Goal: Check status: Check status

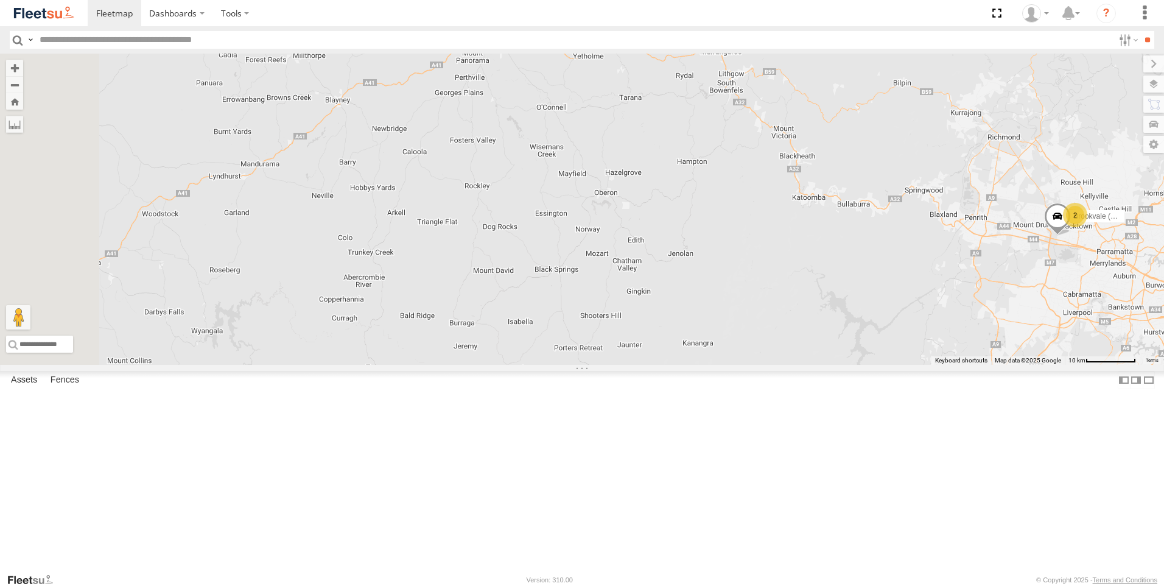
drag, startPoint x: 435, startPoint y: 196, endPoint x: 721, endPoint y: 214, distance: 287.3
click at [721, 214] on div "Brookvale (T10 - [PERSON_NAME]) Rural (T08 - [PERSON_NAME]) 2 SPARE (T04)" at bounding box center [582, 209] width 1164 height 311
click at [551, 226] on div "Brookvale (T10 - [PERSON_NAME]) Rural (T08 - [PERSON_NAME]) 2 SPARE (T04)" at bounding box center [582, 209] width 1164 height 311
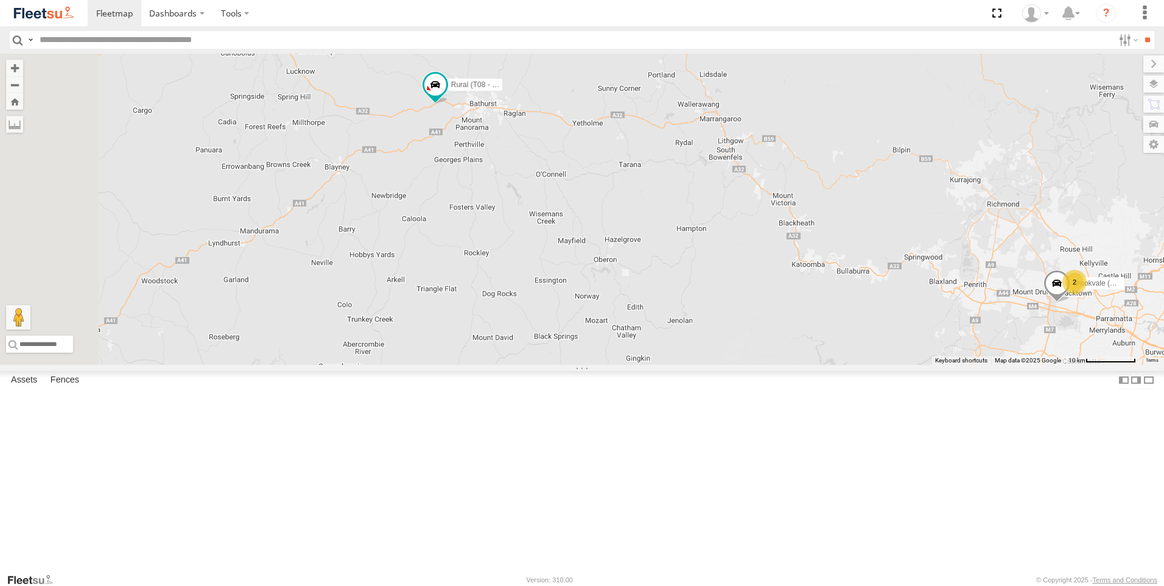
drag, startPoint x: 578, startPoint y: 207, endPoint x: 573, endPoint y: 339, distance: 132.2
click at [573, 339] on div "Brookvale (T10 - [PERSON_NAME]) Rural (T08 - [PERSON_NAME]) 2 SPARE (T04)" at bounding box center [582, 209] width 1164 height 311
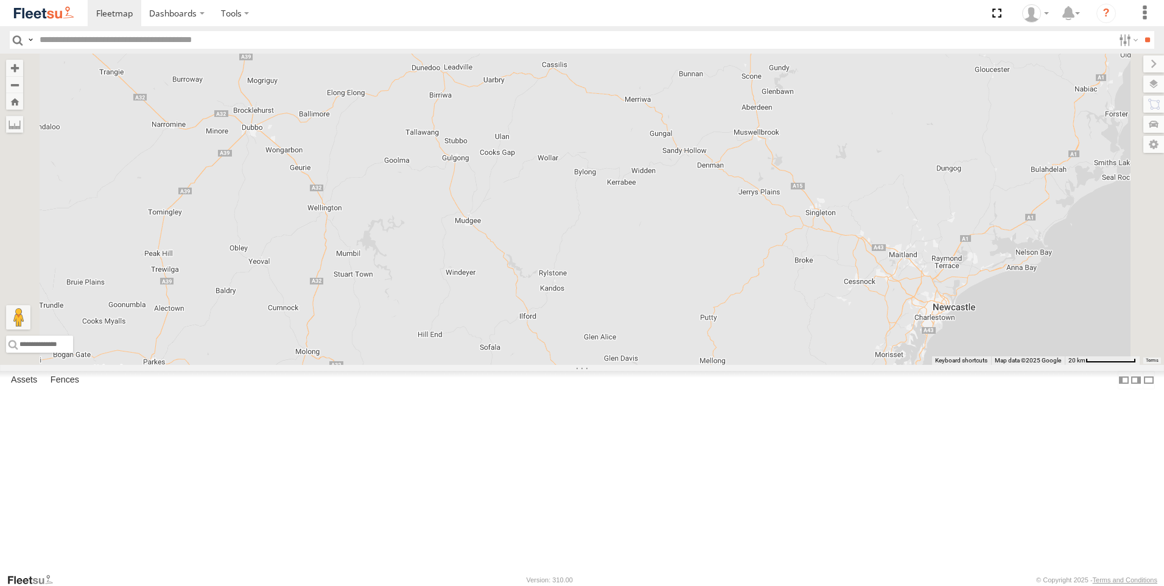
drag, startPoint x: 670, startPoint y: 178, endPoint x: 685, endPoint y: 411, distance: 233.7
click at [685, 365] on div "Rural (T08 - [PERSON_NAME]) SPARE (T04) Revesby (T07 - [PERSON_NAME]) 3" at bounding box center [582, 209] width 1164 height 311
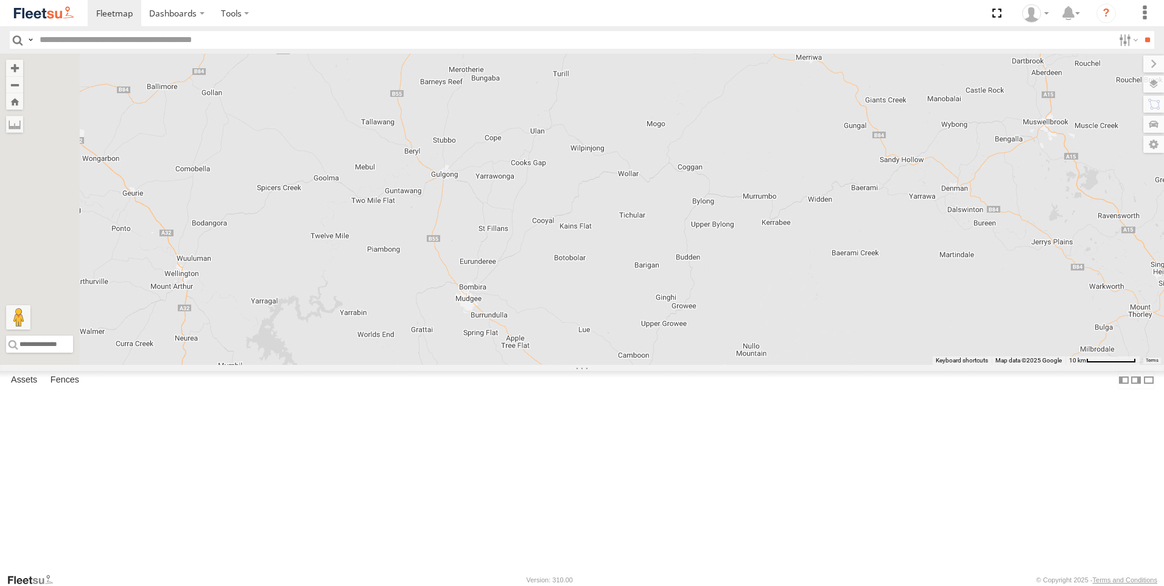
drag, startPoint x: 672, startPoint y: 336, endPoint x: 866, endPoint y: 420, distance: 211.0
click at [867, 365] on div "Rural (T08 - [PERSON_NAME]) SPARE (T04) Revesby (T07 - [PERSON_NAME])" at bounding box center [582, 209] width 1164 height 311
click at [705, 233] on div "Rural (T08 - [PERSON_NAME]) SPARE (T04) Revesby (T07 - [PERSON_NAME])" at bounding box center [582, 209] width 1164 height 311
click at [706, 233] on div "Rural (T08 - [PERSON_NAME]) SPARE (T04) Revesby (T07 - [PERSON_NAME])" at bounding box center [582, 209] width 1164 height 311
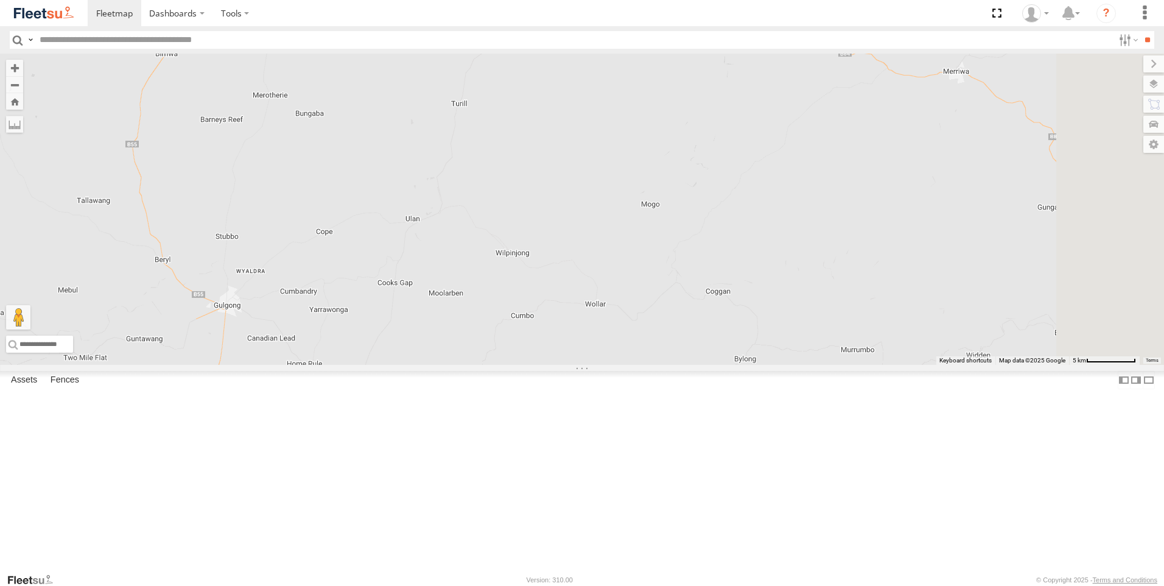
drag, startPoint x: 815, startPoint y: 219, endPoint x: 707, endPoint y: 307, distance: 139.7
click at [707, 307] on div "Rural (T08 - [PERSON_NAME]) SPARE (T04) Revesby (T07 - [PERSON_NAME])" at bounding box center [582, 209] width 1164 height 311
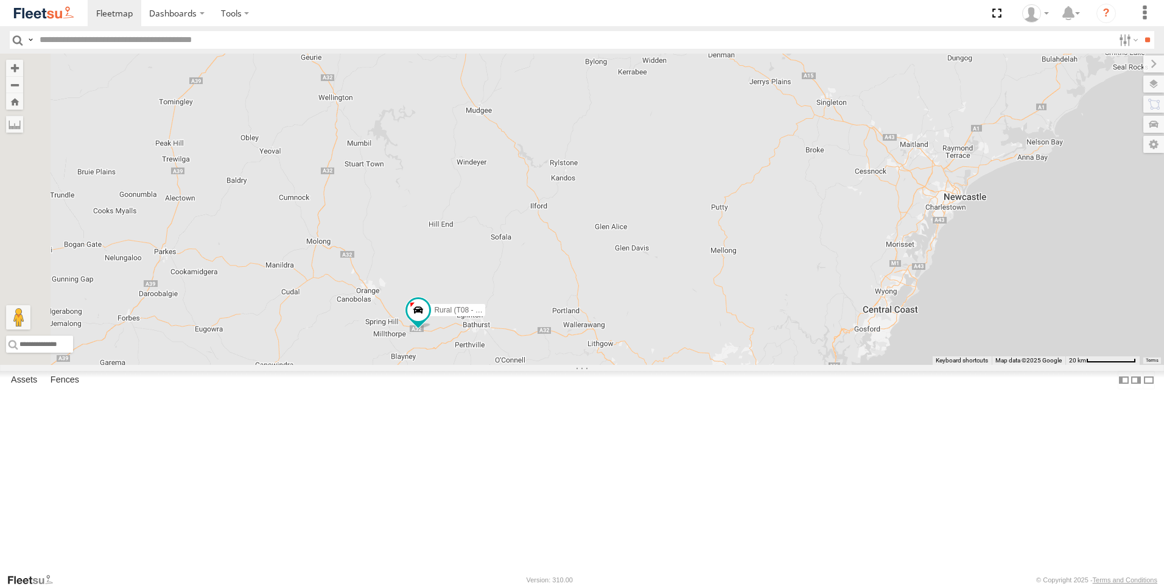
drag, startPoint x: 479, startPoint y: 336, endPoint x: 637, endPoint y: 218, distance: 197.5
click at [636, 214] on div "Rural (T08 - [PERSON_NAME])" at bounding box center [582, 209] width 1164 height 311
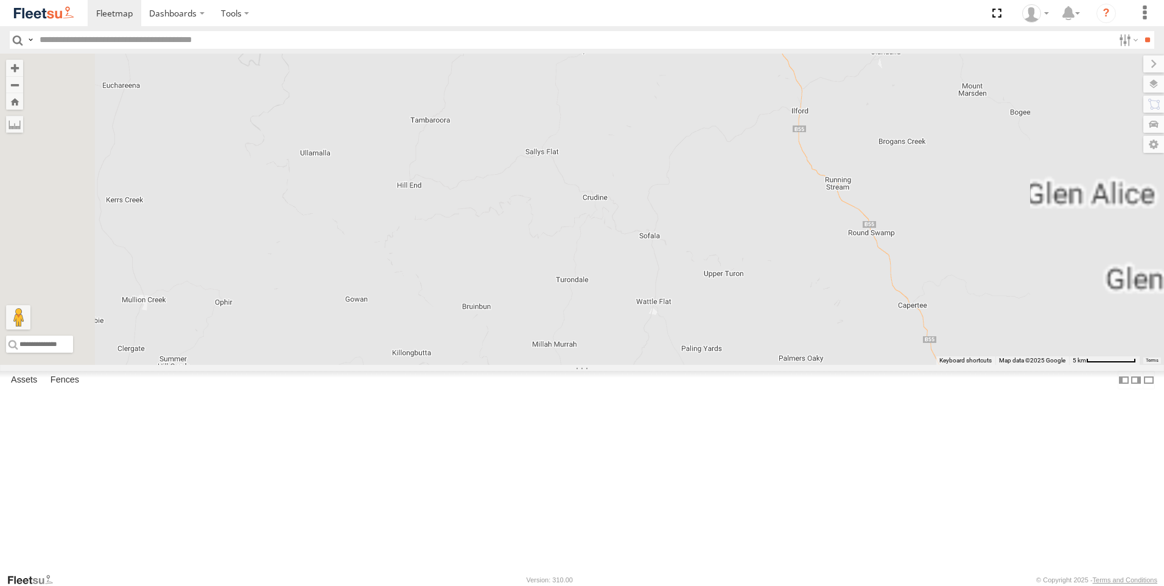
drag, startPoint x: 628, startPoint y: 445, endPoint x: 686, endPoint y: 364, distance: 99.5
click at [683, 365] on div "Rural (T08 - [PERSON_NAME]) Blacktown #2 (T05 - [PERSON_NAME]) SPARE (T04)" at bounding box center [582, 209] width 1164 height 311
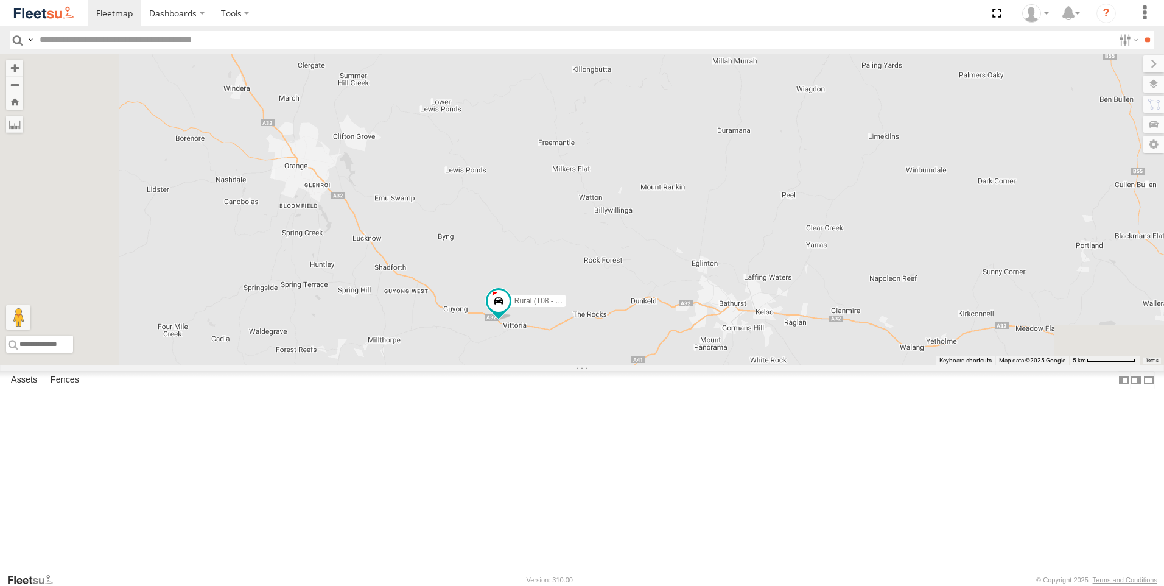
drag, startPoint x: 631, startPoint y: 474, endPoint x: 675, endPoint y: 373, distance: 110.4
click at [675, 365] on div "Rural (T08 - [PERSON_NAME]) Blacktown #2 (T05 - [PERSON_NAME]) SPARE (T04)" at bounding box center [582, 209] width 1164 height 311
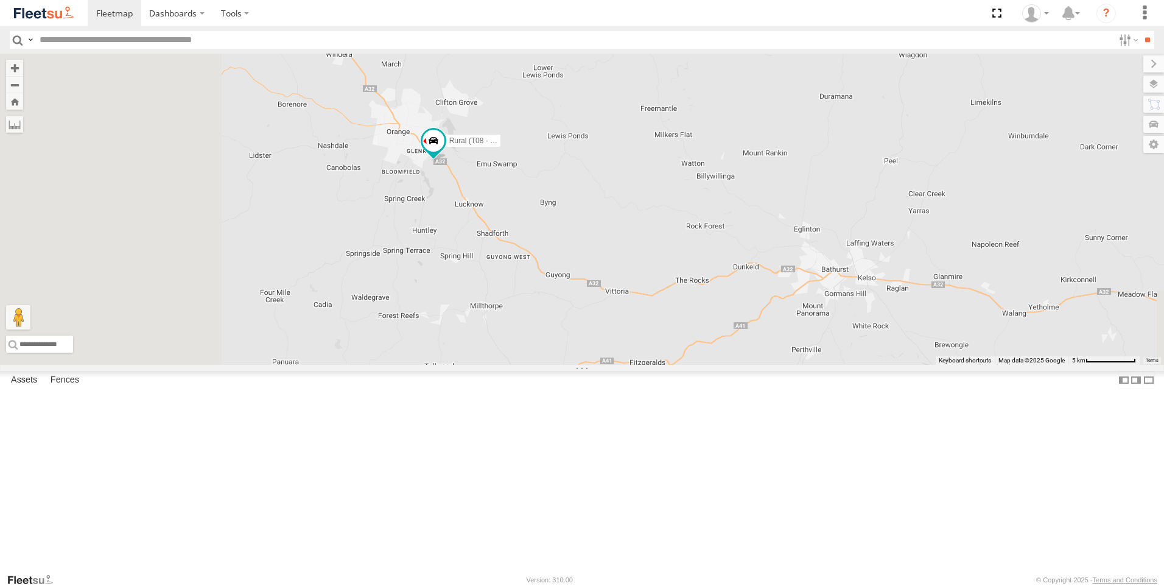
drag, startPoint x: 659, startPoint y: 305, endPoint x: 759, endPoint y: 285, distance: 102.4
click at [759, 285] on div "Rural (T08 - [PERSON_NAME])" at bounding box center [582, 209] width 1164 height 311
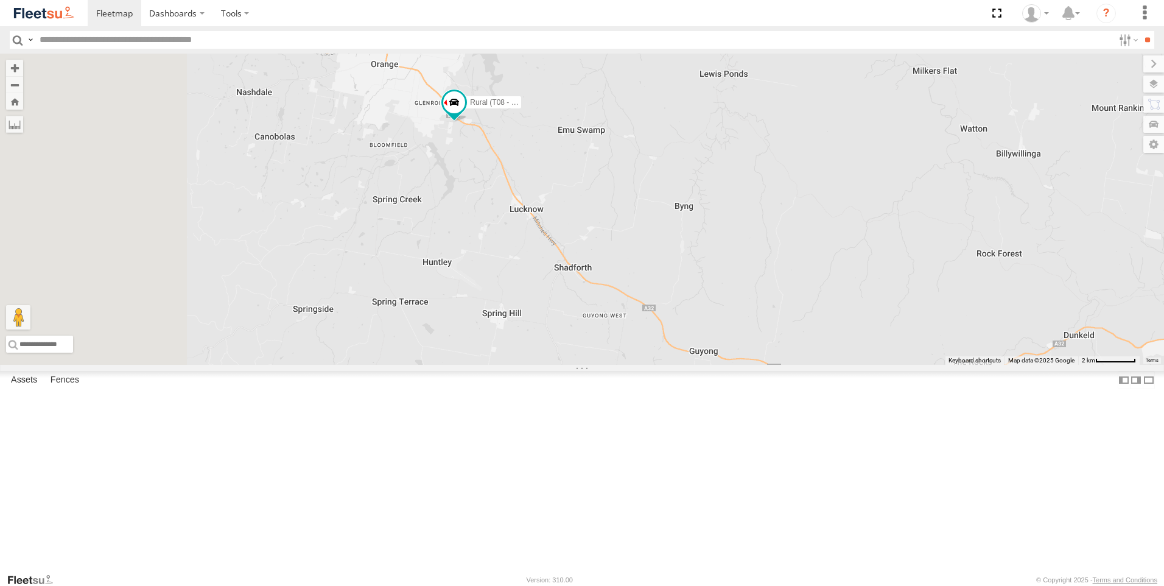
drag, startPoint x: 664, startPoint y: 289, endPoint x: 844, endPoint y: 277, distance: 181.2
click at [844, 277] on div "Rural (T08 - [PERSON_NAME])" at bounding box center [582, 209] width 1164 height 311
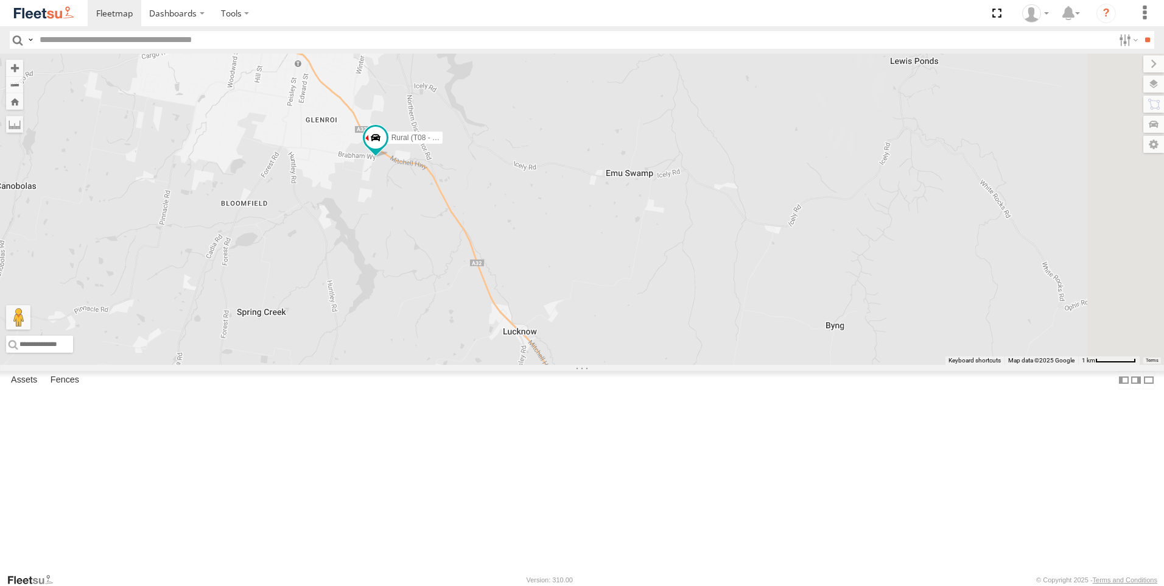
drag, startPoint x: 595, startPoint y: 240, endPoint x: 603, endPoint y: 366, distance: 126.3
click at [599, 365] on div "Rural (T08 - [PERSON_NAME])" at bounding box center [582, 209] width 1164 height 311
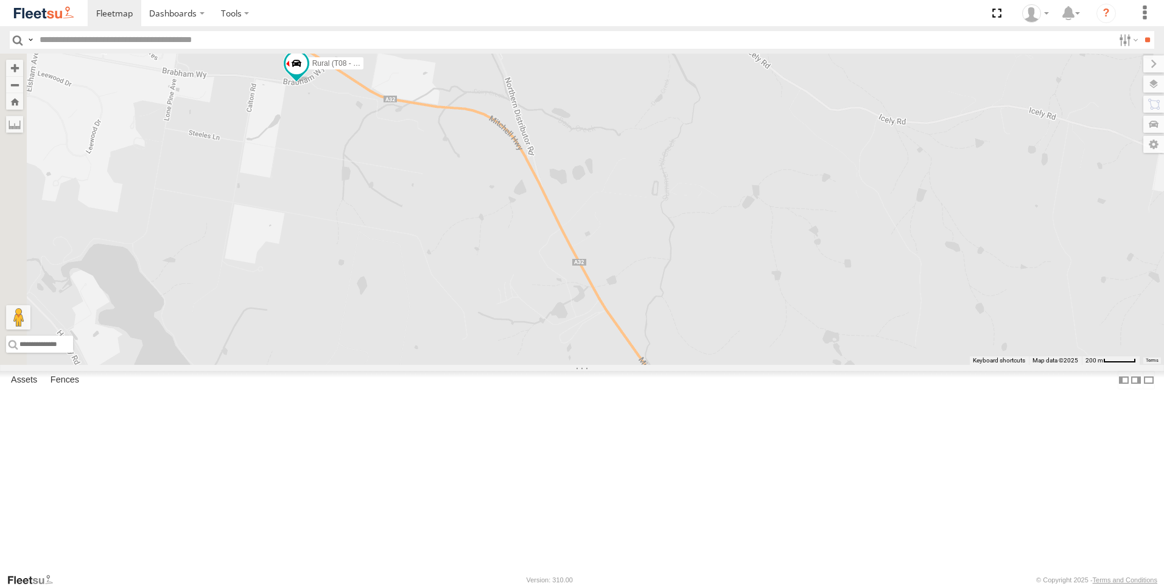
drag, startPoint x: 544, startPoint y: 254, endPoint x: 936, endPoint y: 276, distance: 392.6
click at [936, 276] on div "Rural (T08 - [PERSON_NAME])" at bounding box center [582, 209] width 1164 height 311
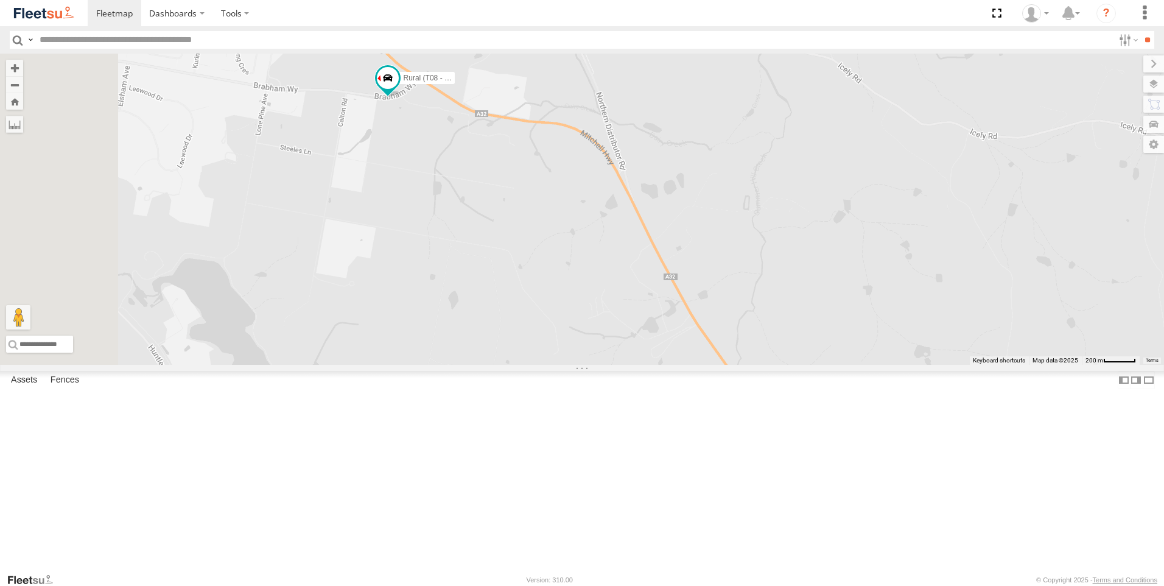
drag, startPoint x: 519, startPoint y: 316, endPoint x: 617, endPoint y: 335, distance: 100.5
click at [617, 335] on div "Rural (T08 - [PERSON_NAME])" at bounding box center [582, 209] width 1164 height 311
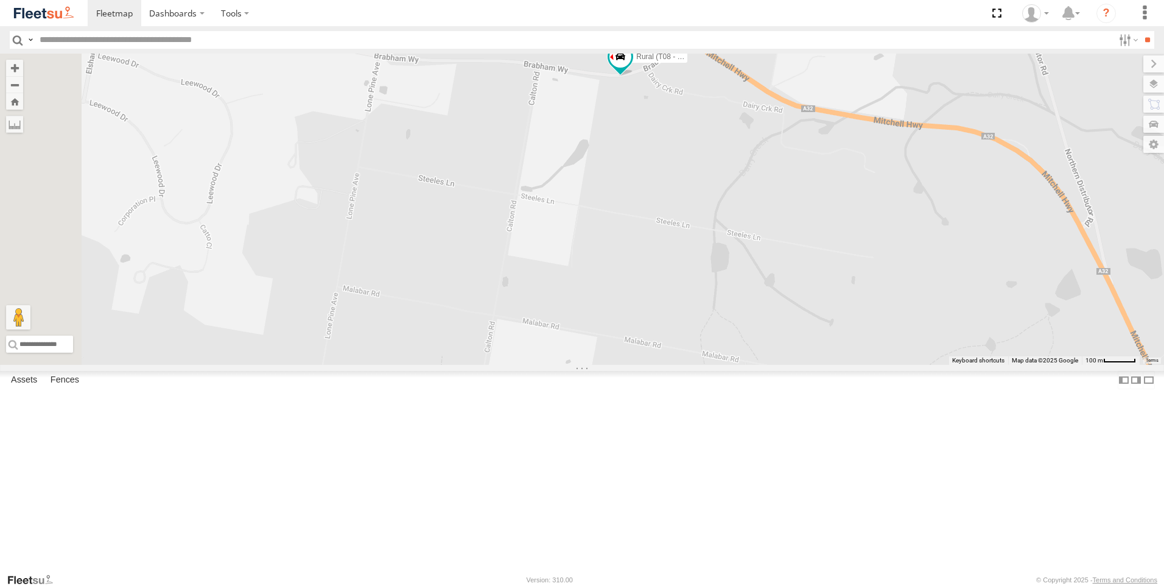
drag, startPoint x: 464, startPoint y: 241, endPoint x: 777, endPoint y: 354, distance: 333.3
click at [777, 354] on div "Rural (T08 - [PERSON_NAME])" at bounding box center [582, 209] width 1164 height 311
